Goal: Task Accomplishment & Management: Complete application form

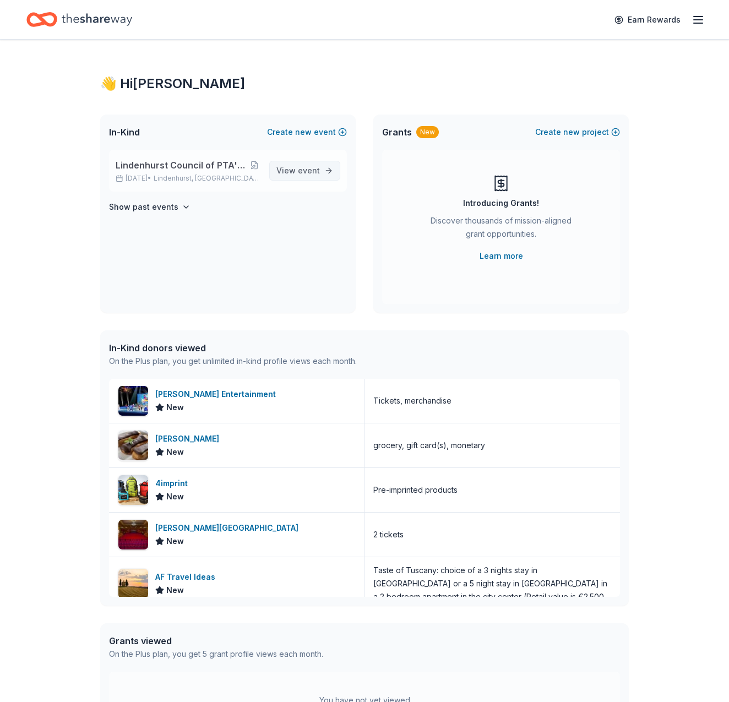
click at [308, 168] on span "event" at bounding box center [309, 170] width 22 height 9
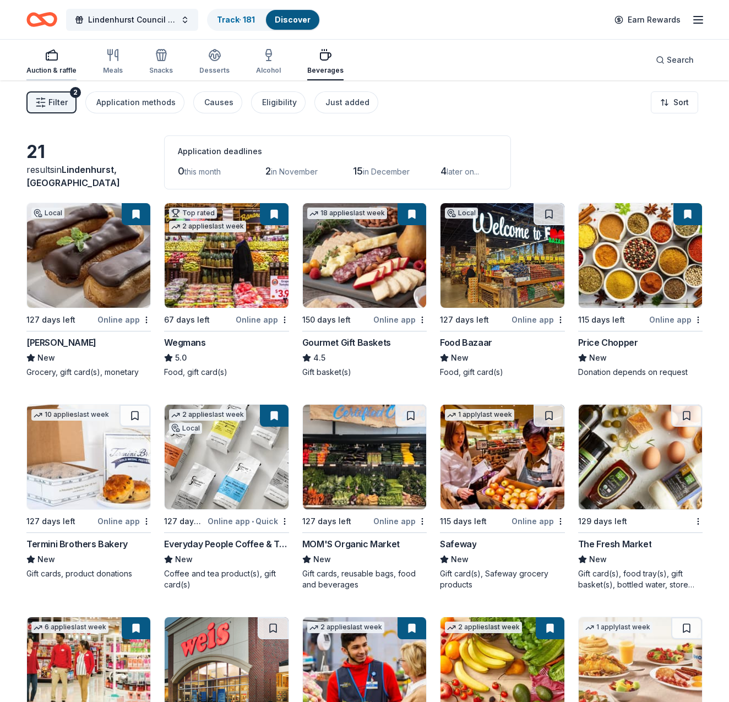
click at [56, 60] on rect "button" at bounding box center [51, 56] width 11 height 7
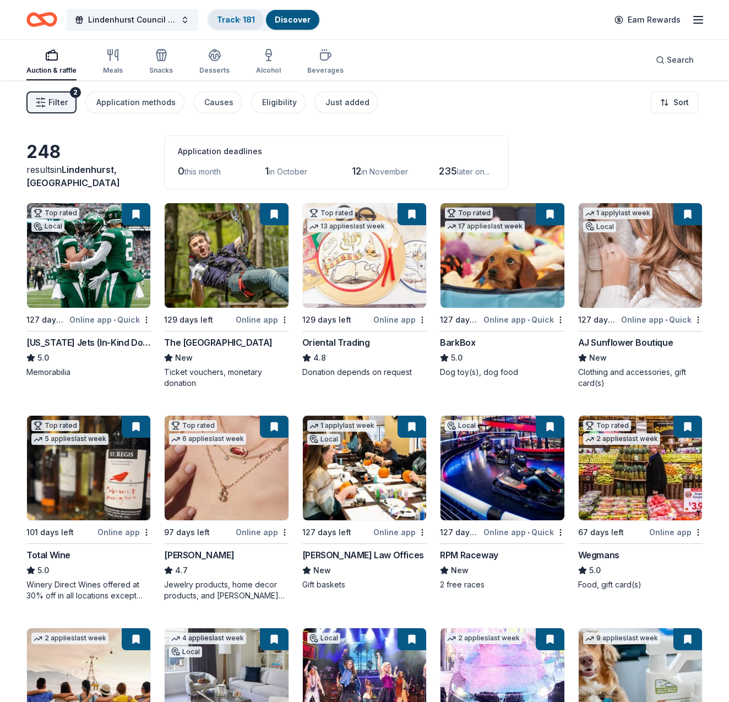
click at [234, 17] on link "Track · 181" at bounding box center [236, 19] width 38 height 9
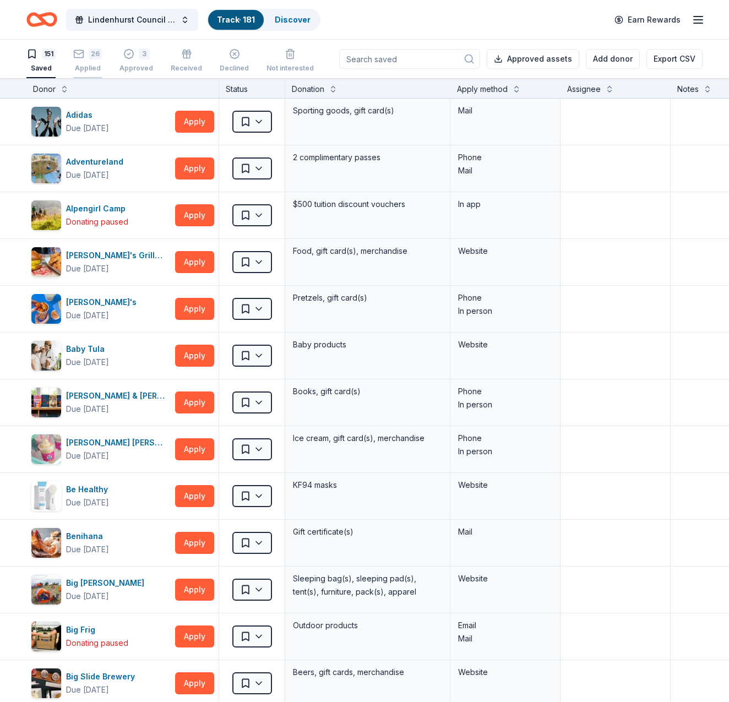
click at [85, 53] on div "26" at bounding box center [87, 53] width 29 height 11
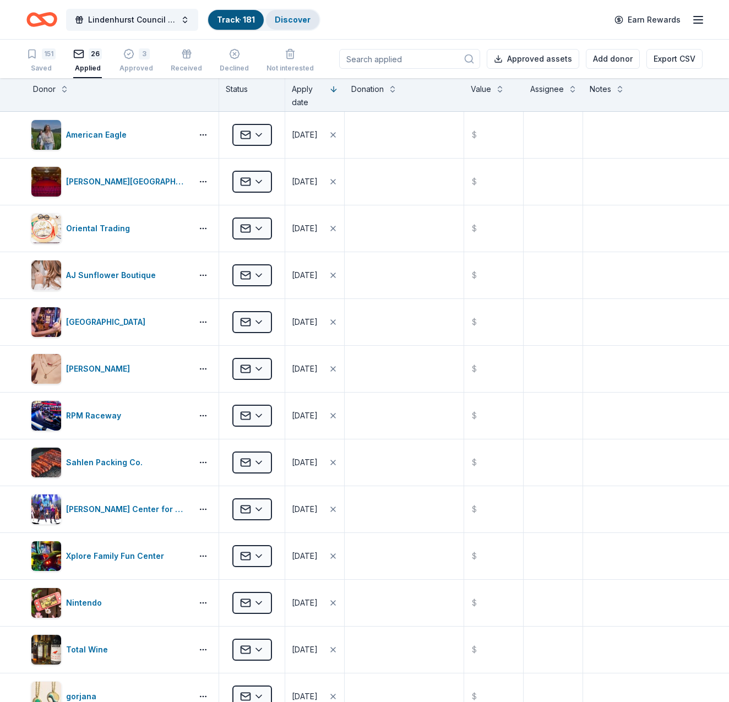
click at [302, 15] on link "Discover" at bounding box center [293, 19] width 36 height 9
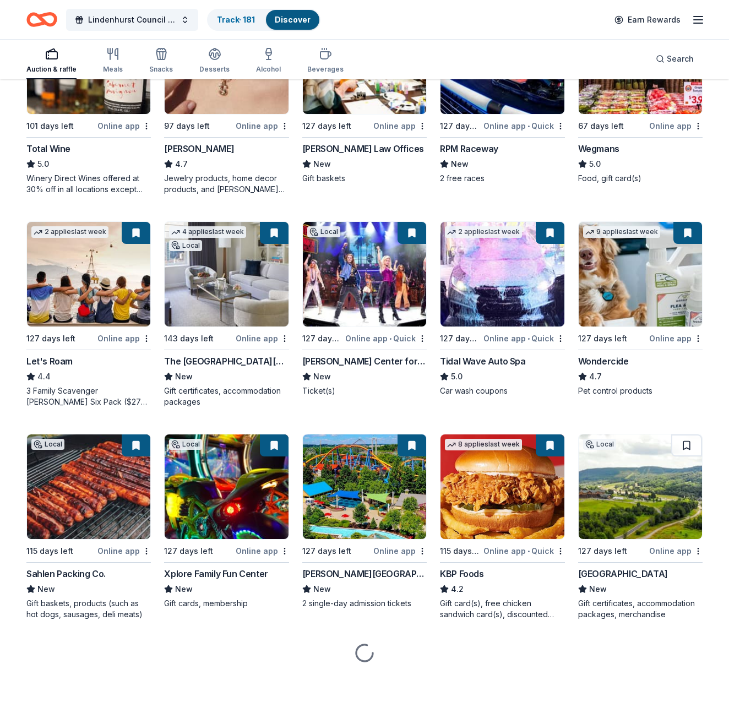
scroll to position [408, 0]
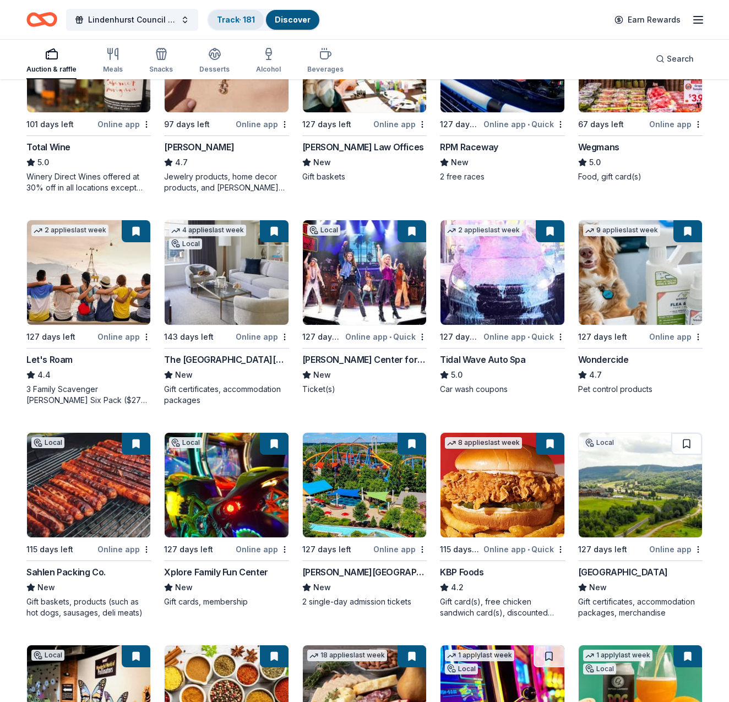
click at [234, 20] on link "Track · 181" at bounding box center [236, 19] width 38 height 9
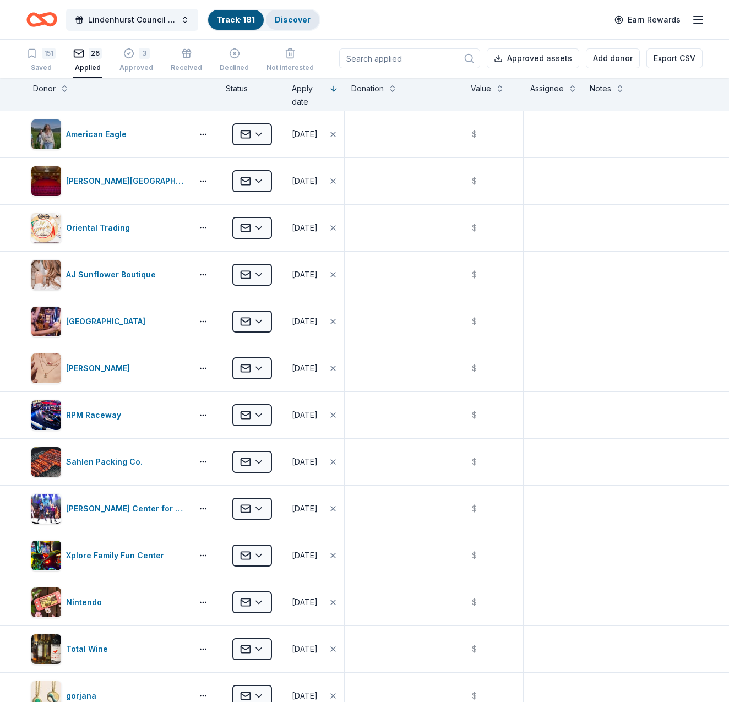
click at [301, 29] on div "Discover" at bounding box center [292, 20] width 53 height 20
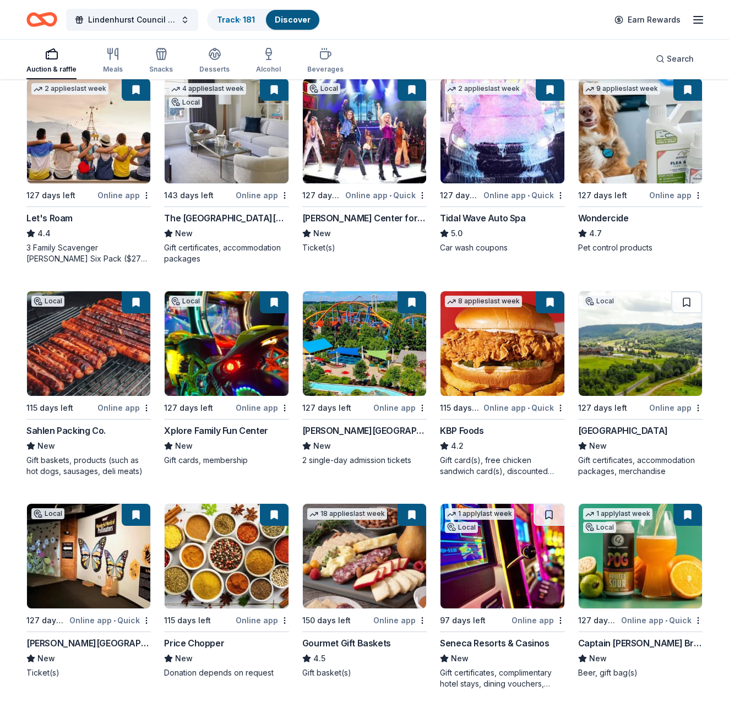
scroll to position [550, 0]
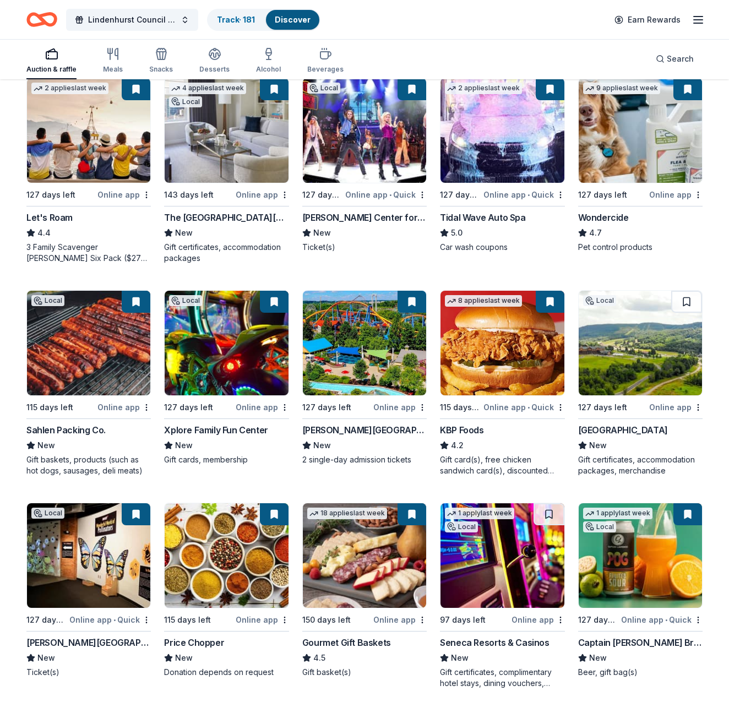
click at [354, 350] on img at bounding box center [364, 343] width 123 height 105
click at [643, 347] on img at bounding box center [640, 343] width 123 height 105
click at [686, 300] on button at bounding box center [686, 302] width 31 height 22
click at [685, 300] on button at bounding box center [688, 302] width 29 height 22
click at [689, 309] on button at bounding box center [688, 302] width 29 height 22
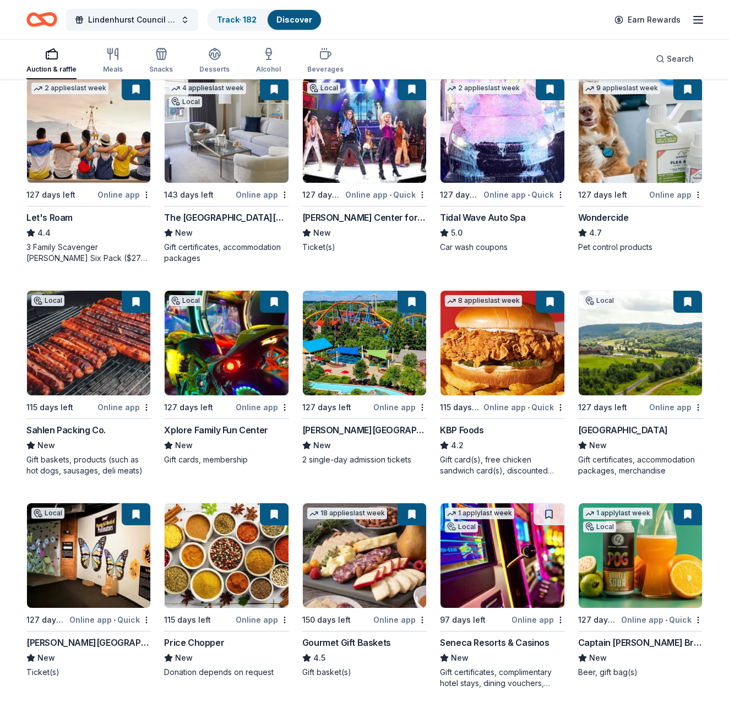
click at [641, 426] on div "[GEOGRAPHIC_DATA]" at bounding box center [623, 430] width 90 height 13
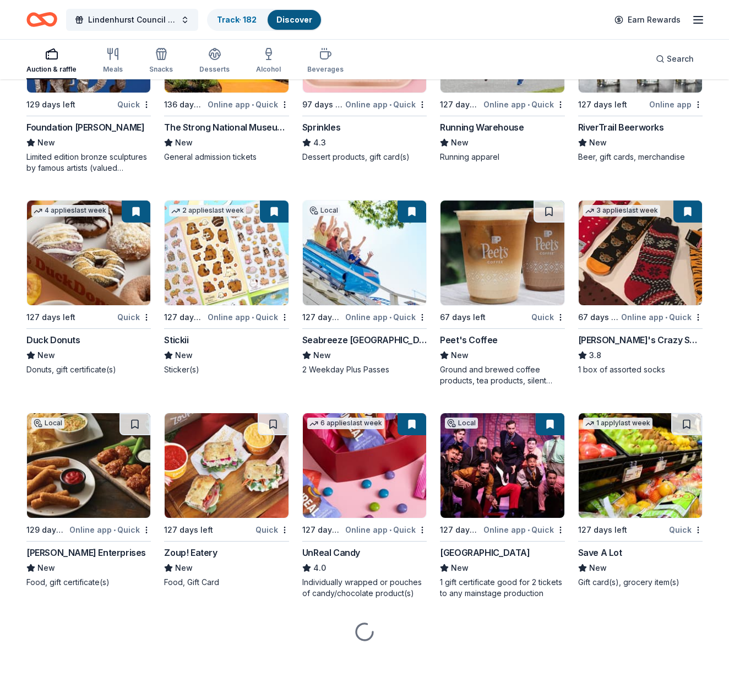
scroll to position [3830, 0]
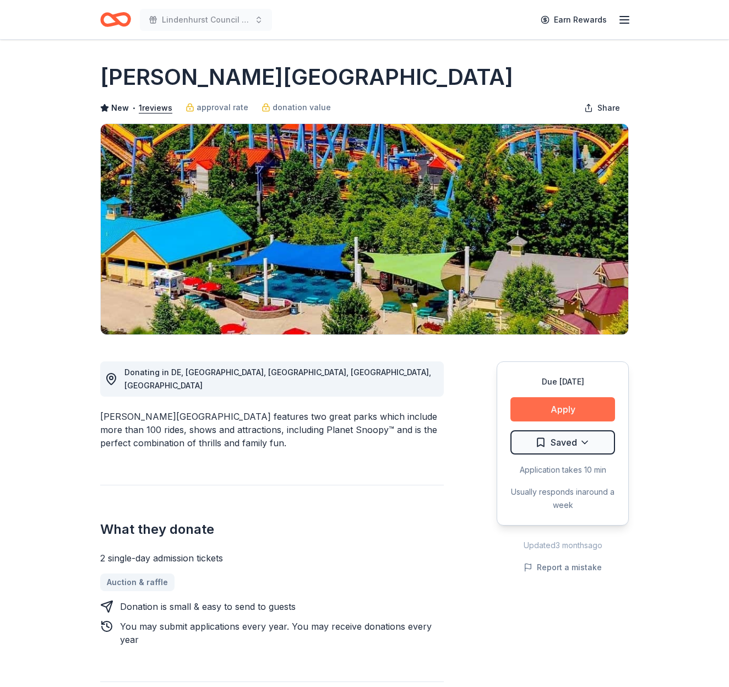
click at [555, 408] on button "Apply" at bounding box center [563, 409] width 105 height 24
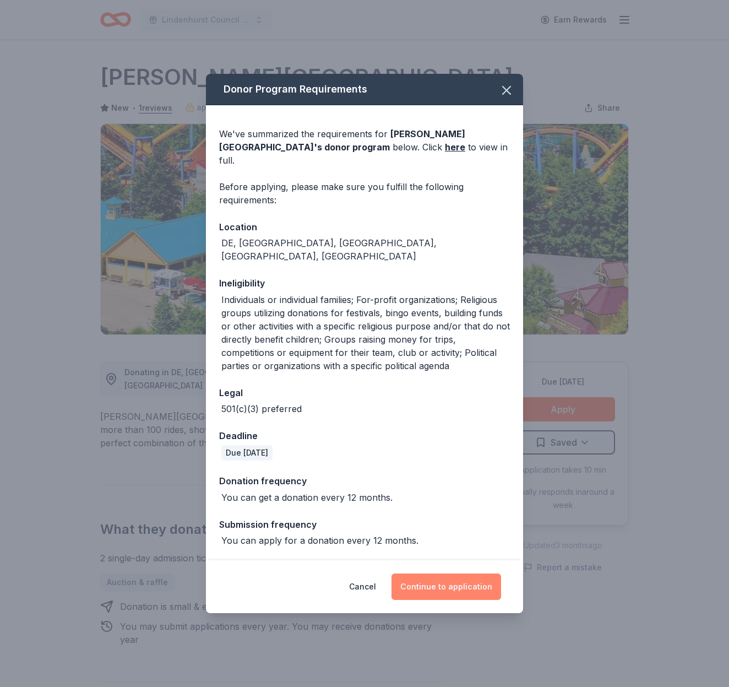
click at [462, 573] on button "Continue to application" at bounding box center [447, 586] width 110 height 26
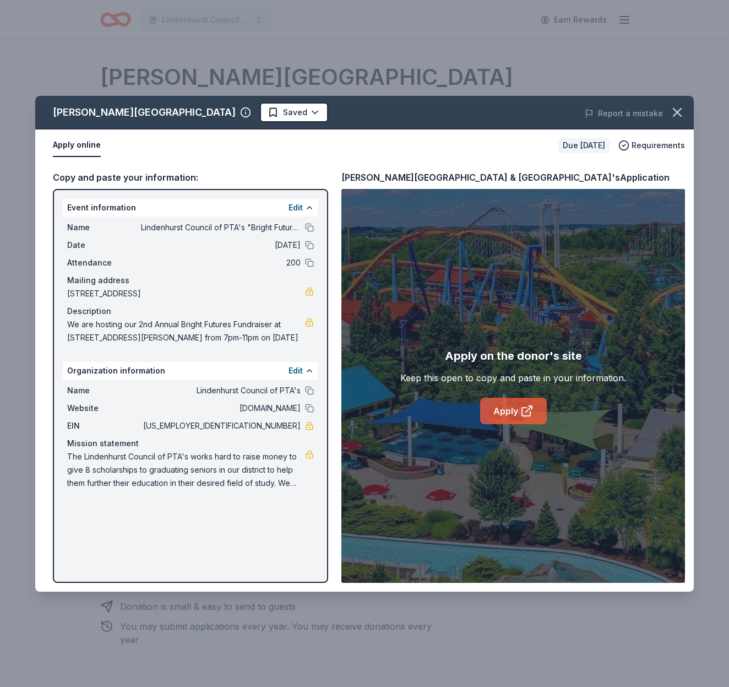
click at [517, 409] on link "Apply" at bounding box center [513, 411] width 67 height 26
click at [680, 110] on icon "button" at bounding box center [678, 113] width 8 height 8
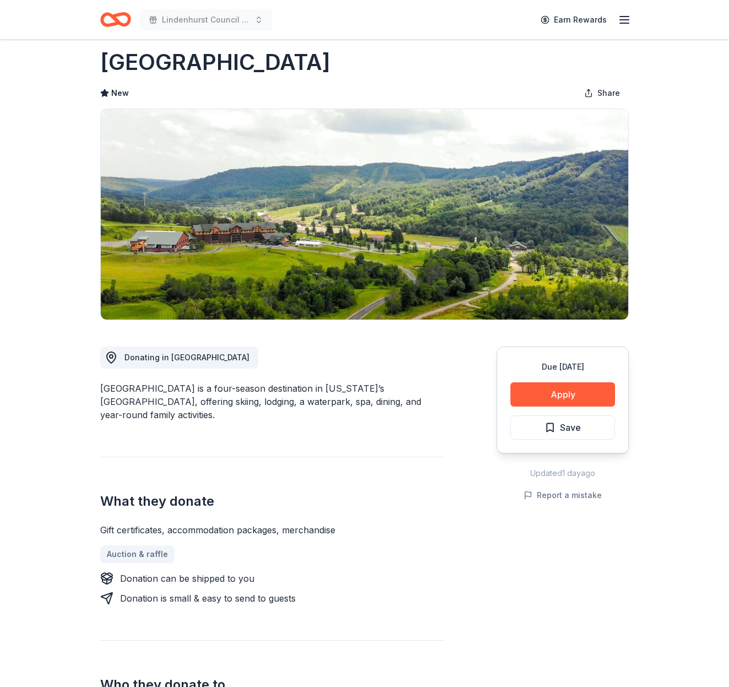
scroll to position [17, 0]
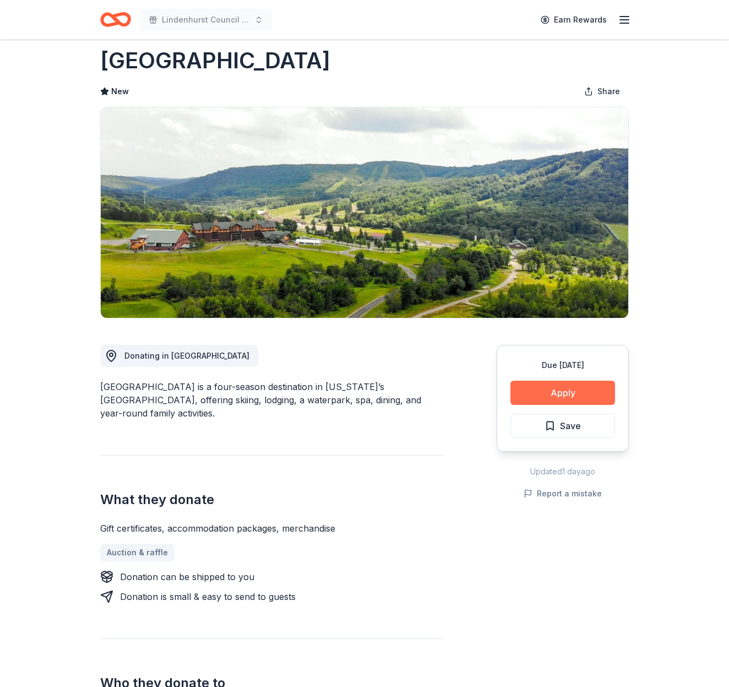
click at [573, 389] on button "Apply" at bounding box center [563, 393] width 105 height 24
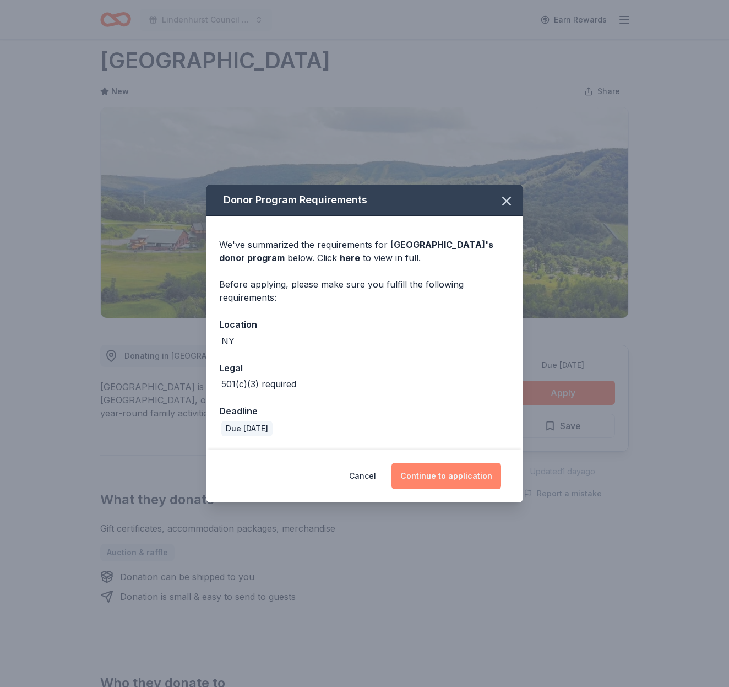
click at [433, 471] on button "Continue to application" at bounding box center [447, 476] width 110 height 26
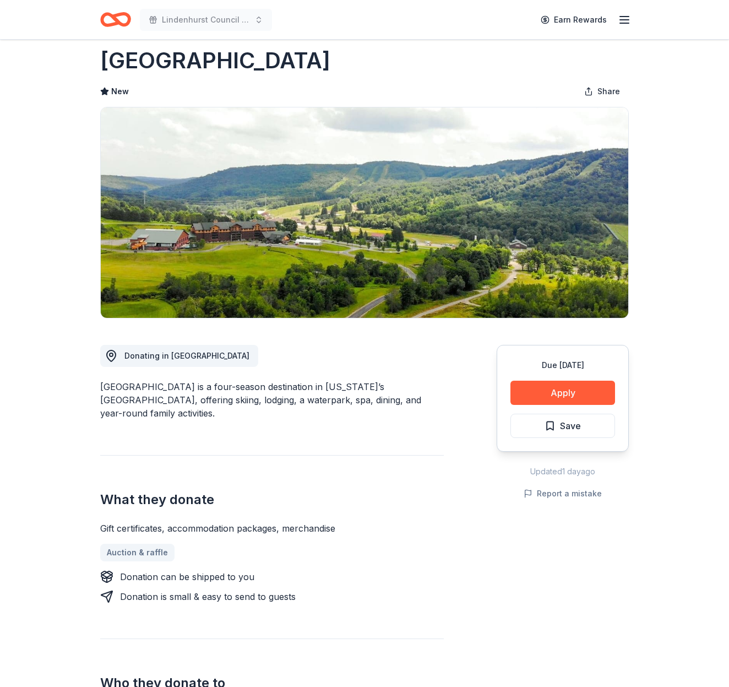
scroll to position [17, 0]
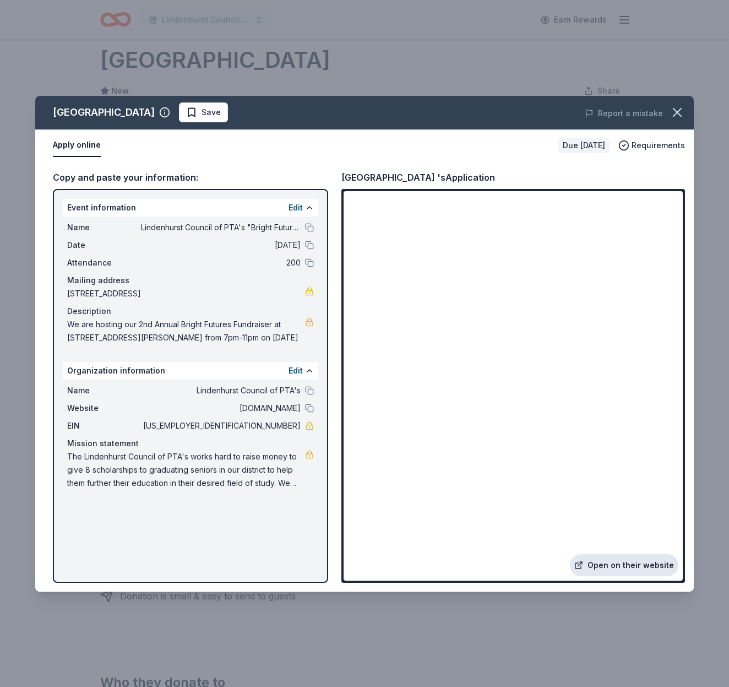
click at [627, 565] on link "Open on their website" at bounding box center [624, 565] width 109 height 22
click at [677, 111] on icon "button" at bounding box center [677, 112] width 15 height 15
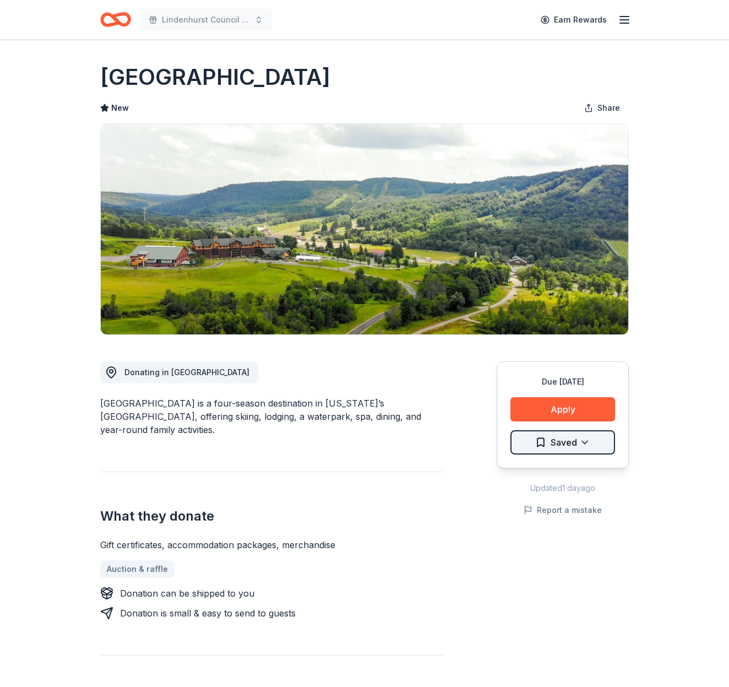
click at [570, 441] on html "Lindenhurst Council of PTA's "Bright Futures" Fundraiser Earn Rewards Due in 12…" at bounding box center [364, 343] width 729 height 687
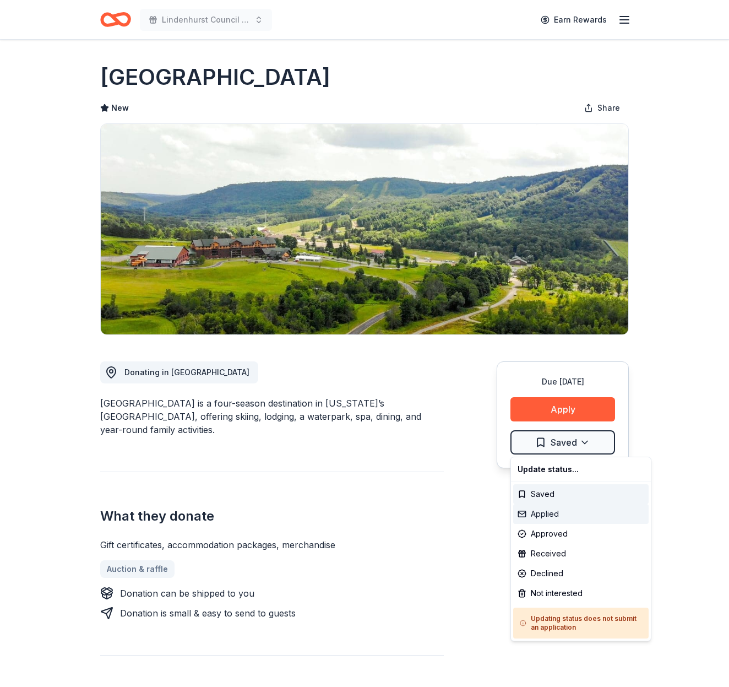
click at [575, 509] on div "Applied" at bounding box center [580, 514] width 135 height 20
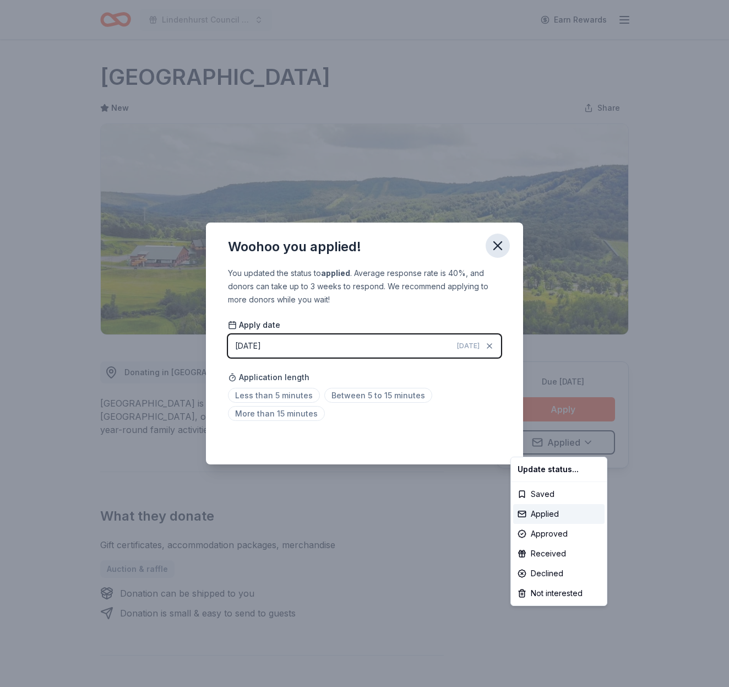
click at [497, 243] on html "Lindenhurst Council of PTA's "Bright Futures" Fundraiser Earn Rewards Due in 12…" at bounding box center [364, 343] width 729 height 687
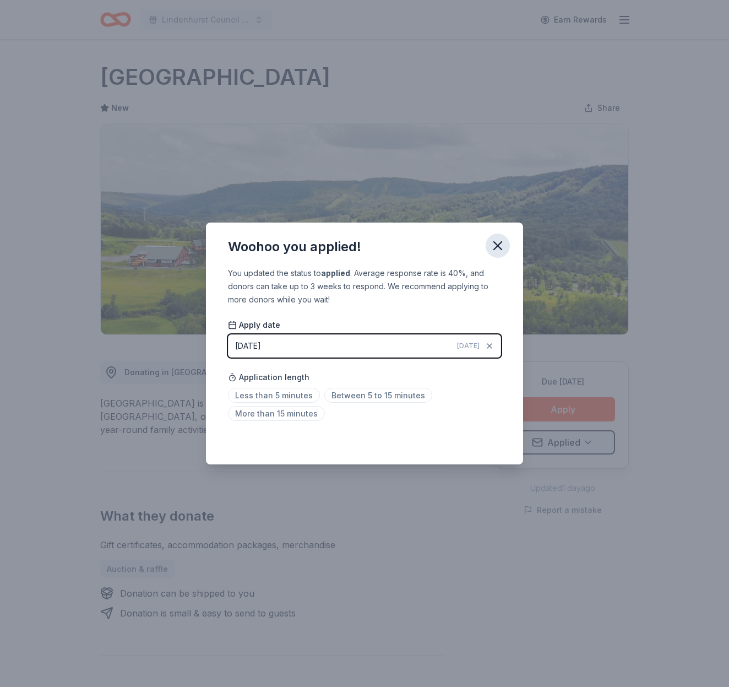
click at [494, 245] on icon "button" at bounding box center [497, 245] width 15 height 15
